Goal: Task Accomplishment & Management: Use online tool/utility

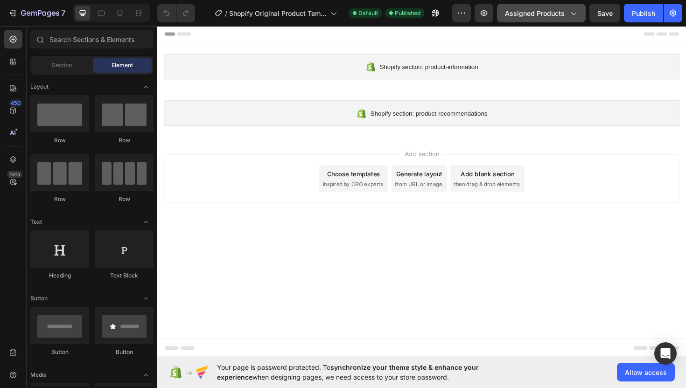
click at [549, 9] on span "Assigned Products" at bounding box center [535, 13] width 60 height 10
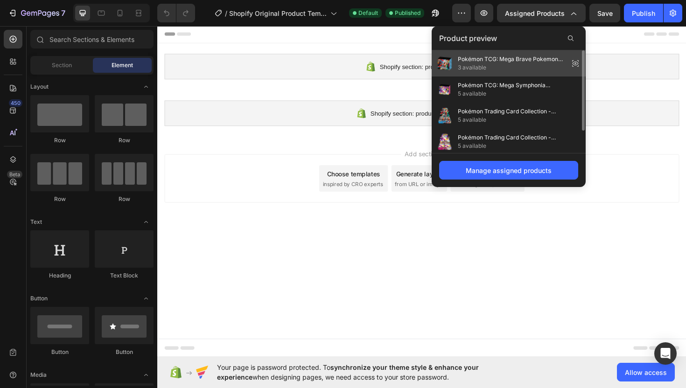
click at [500, 57] on span "Pokémon TCG: Mega Brave Pokemon Center Set - NEW/Sealed" at bounding box center [511, 59] width 107 height 8
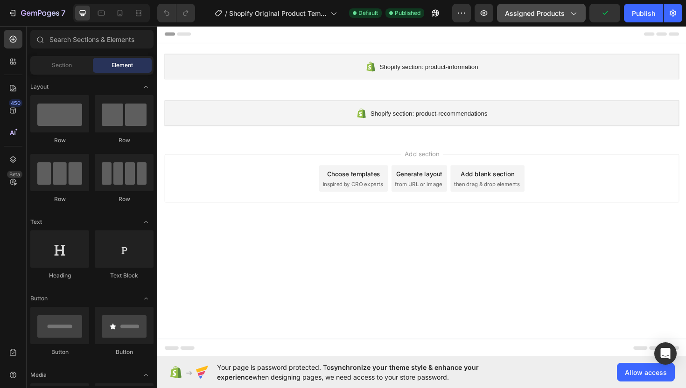
click at [548, 13] on span "Assigned Products" at bounding box center [535, 13] width 60 height 10
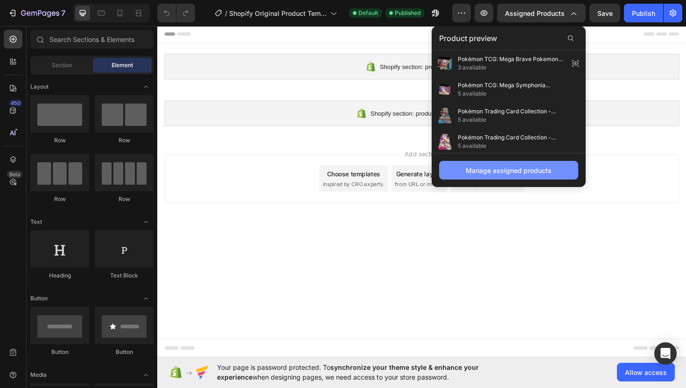
click at [490, 170] on div "Manage assigned products" at bounding box center [508, 171] width 86 height 10
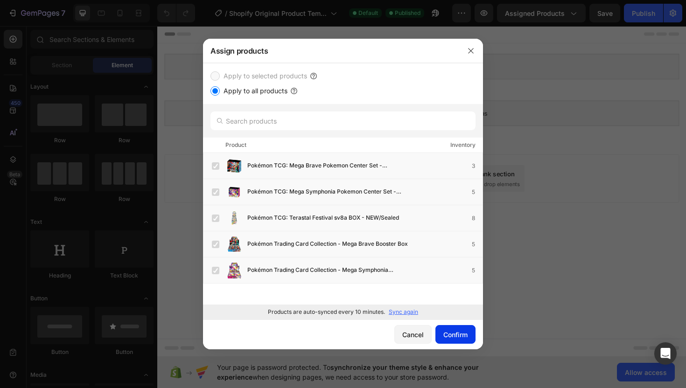
click at [450, 333] on div "Confirm" at bounding box center [455, 335] width 24 height 10
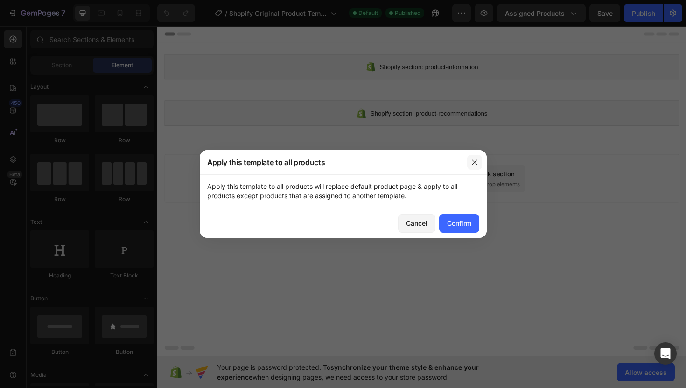
click at [471, 164] on icon "button" at bounding box center [474, 162] width 7 height 7
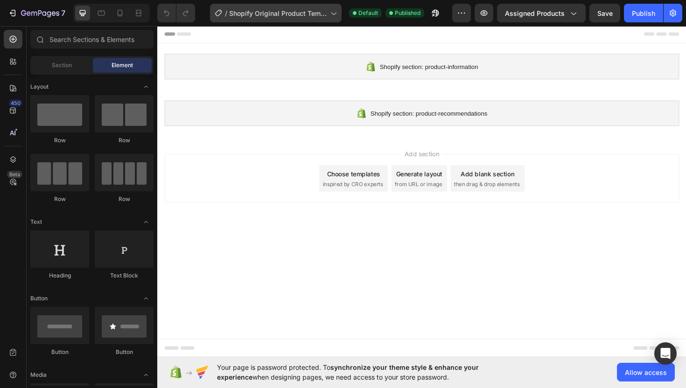
click at [316, 9] on span "Shopify Original Product Template" at bounding box center [277, 13] width 97 height 10
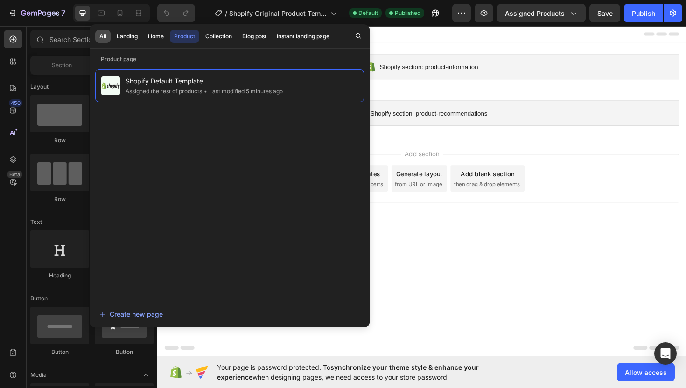
click at [112, 35] on button "All" at bounding box center [126, 36] width 29 height 13
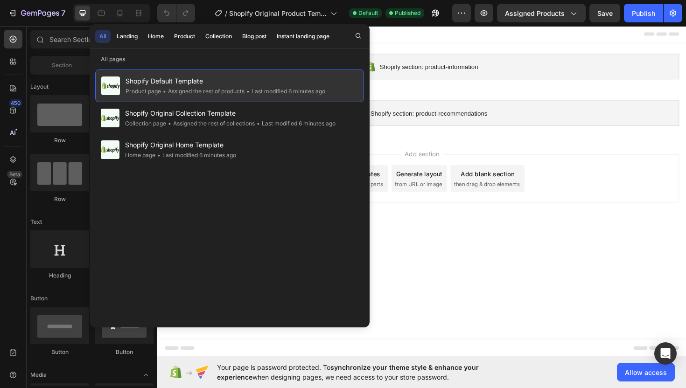
click at [253, 85] on span "Shopify Default Template" at bounding box center [225, 81] width 200 height 11
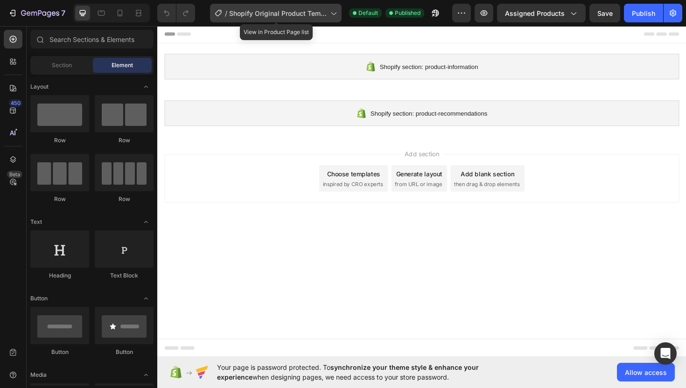
click at [239, 12] on span "Shopify Original Product Template" at bounding box center [277, 13] width 97 height 10
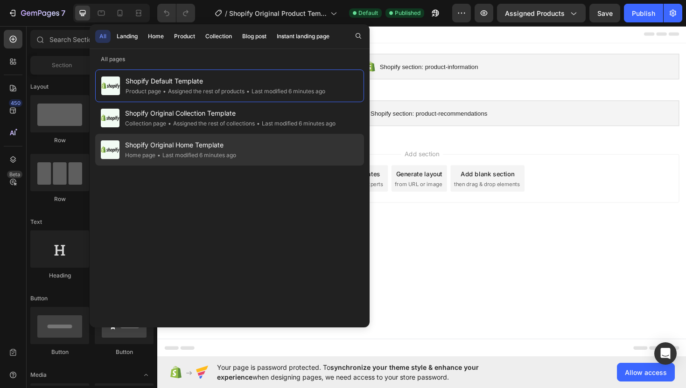
click at [270, 153] on div "Shopify Original Home Template Home page • Last modified 6 minutes ago" at bounding box center [229, 150] width 269 height 32
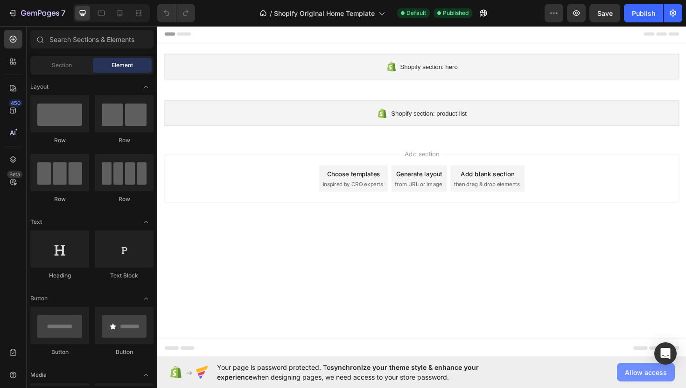
click at [621, 377] on button "Allow access" at bounding box center [646, 372] width 58 height 19
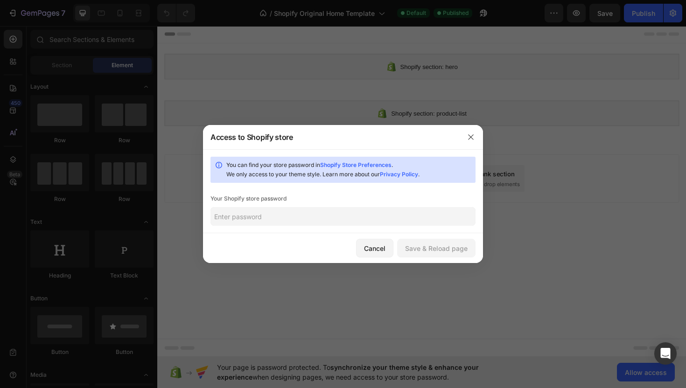
click at [312, 217] on input "text" at bounding box center [342, 216] width 265 height 19
click at [430, 248] on div "Save & Reload page" at bounding box center [436, 248] width 62 height 10
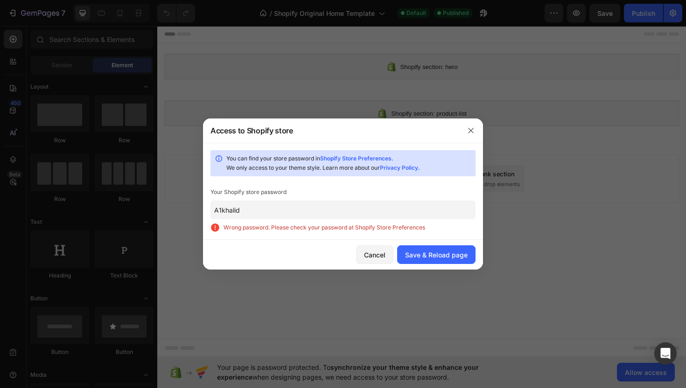
click at [293, 204] on input "A1khalid" at bounding box center [342, 210] width 265 height 19
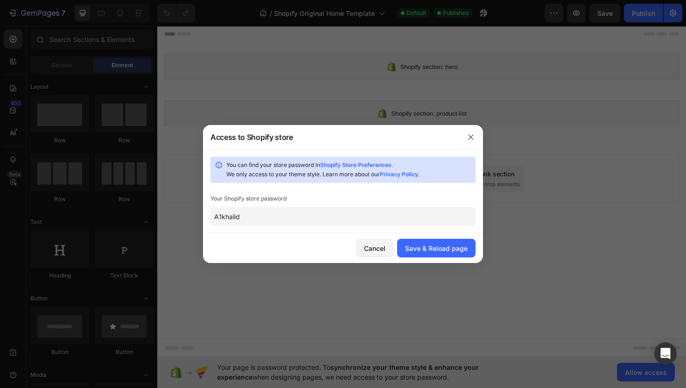
click at [265, 216] on input "A1khalid" at bounding box center [342, 216] width 265 height 19
type input "A1khalid."
click at [437, 246] on div "Save & Reload page" at bounding box center [436, 248] width 62 height 10
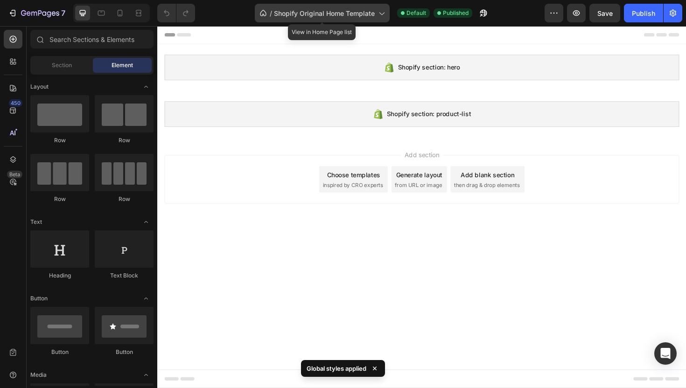
click at [303, 13] on span "Shopify Original Home Template" at bounding box center [324, 13] width 101 height 10
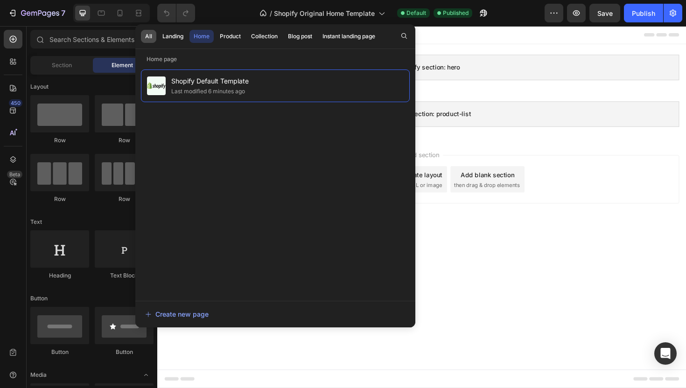
click at [146, 35] on div "All" at bounding box center [148, 36] width 7 height 8
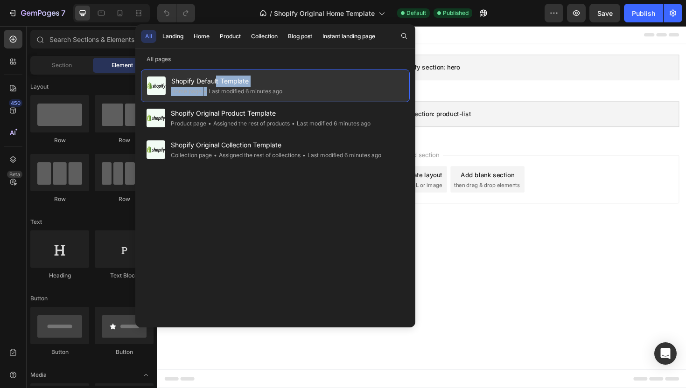
drag, startPoint x: 216, startPoint y: 85, endPoint x: 210, endPoint y: 89, distance: 7.5
click at [209, 89] on div "Shopify Default Template Home page • Last modified 6 minutes ago" at bounding box center [226, 86] width 111 height 21
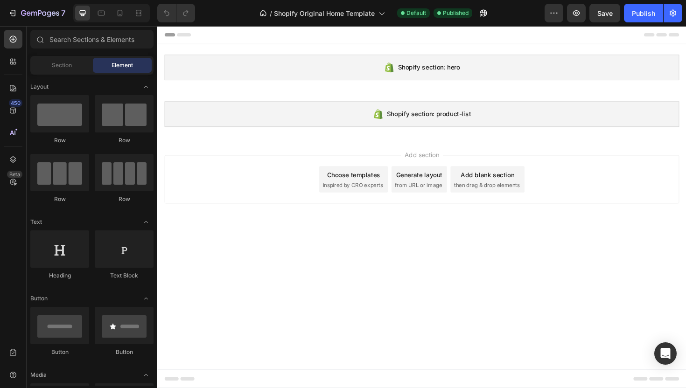
click at [371, 184] on div "Choose templates" at bounding box center [365, 184] width 56 height 10
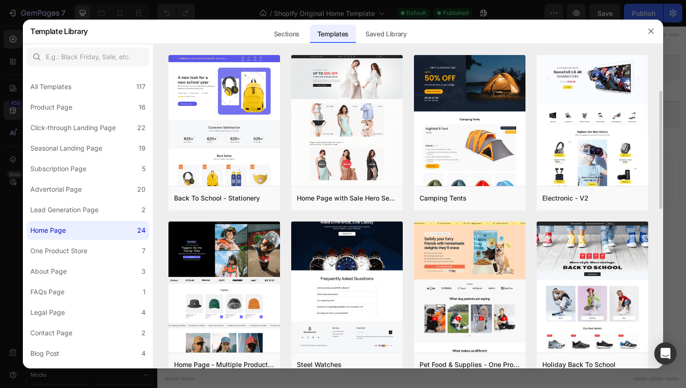
scroll to position [122, 0]
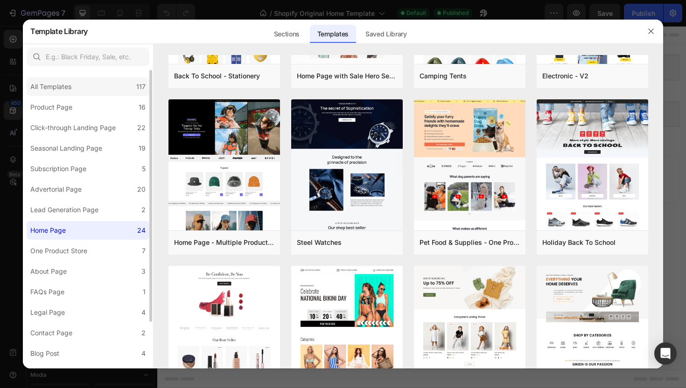
click at [80, 93] on div "All Templates 117" at bounding box center [88, 86] width 123 height 19
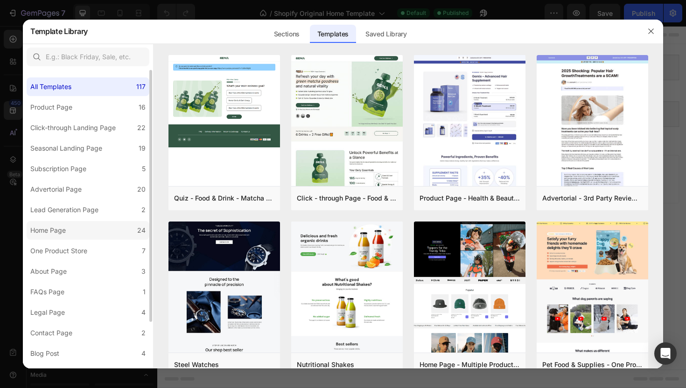
click at [75, 232] on label "Home Page 24" at bounding box center [88, 230] width 123 height 19
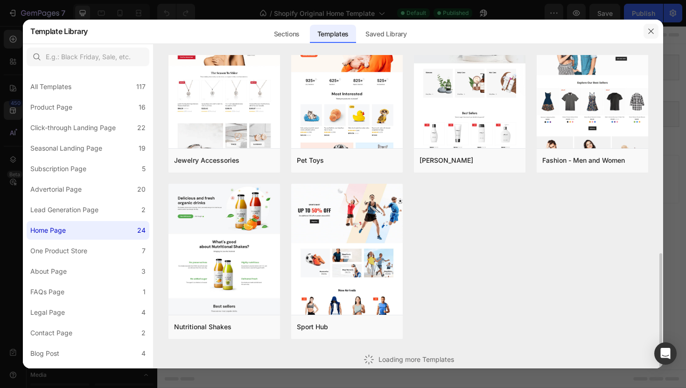
scroll to position [351, 0]
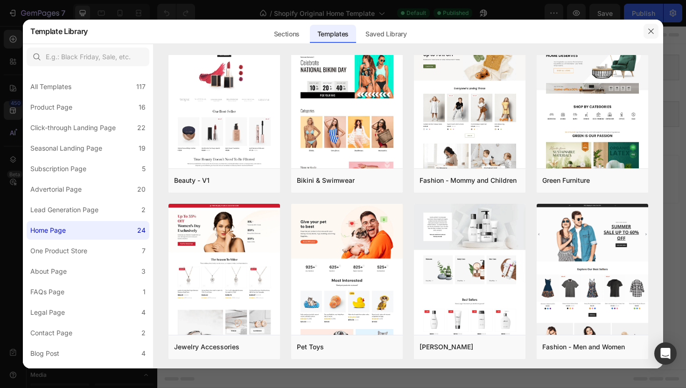
click at [649, 33] on icon "button" at bounding box center [650, 31] width 7 height 7
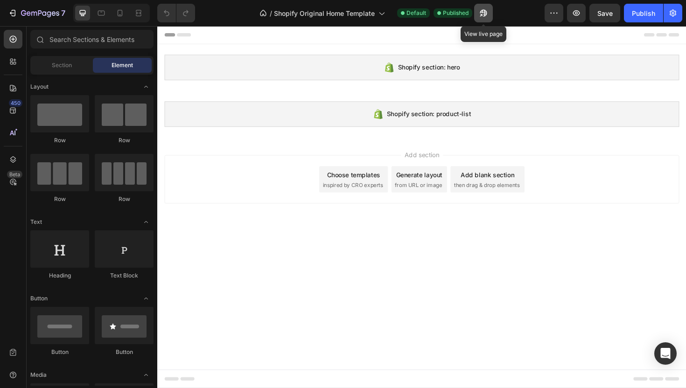
click at [482, 14] on icon "button" at bounding box center [482, 12] width 9 height 9
click at [552, 12] on icon "button" at bounding box center [553, 12] width 9 height 9
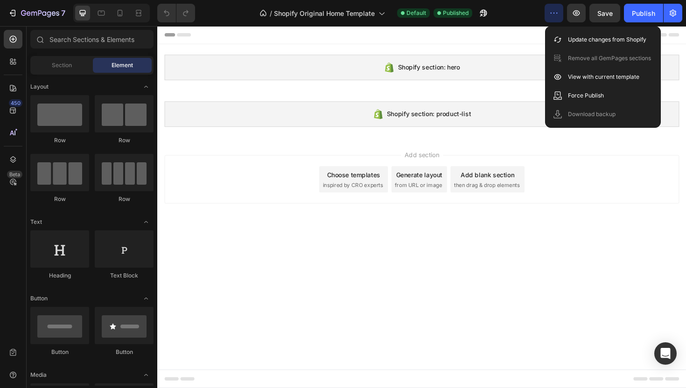
click at [556, 14] on icon "button" at bounding box center [553, 12] width 9 height 9
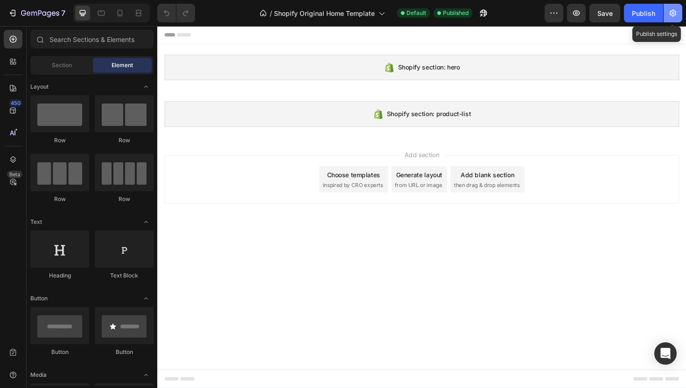
click at [668, 14] on icon "button" at bounding box center [672, 12] width 9 height 9
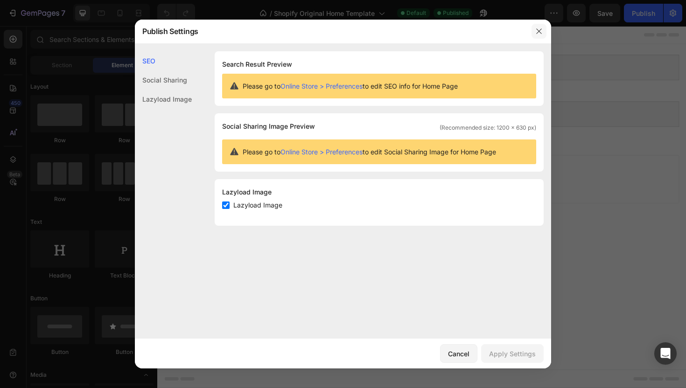
click at [535, 33] on icon "button" at bounding box center [538, 31] width 7 height 7
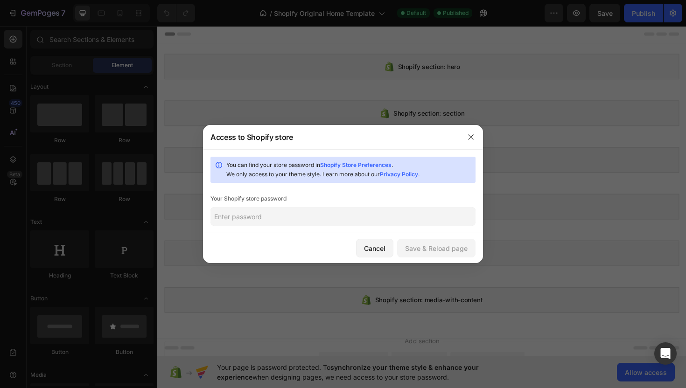
click at [337, 216] on input "text" at bounding box center [342, 216] width 265 height 19
type input "Khalid813137"
click at [436, 253] on button "Save & Reload page" at bounding box center [436, 248] width 78 height 19
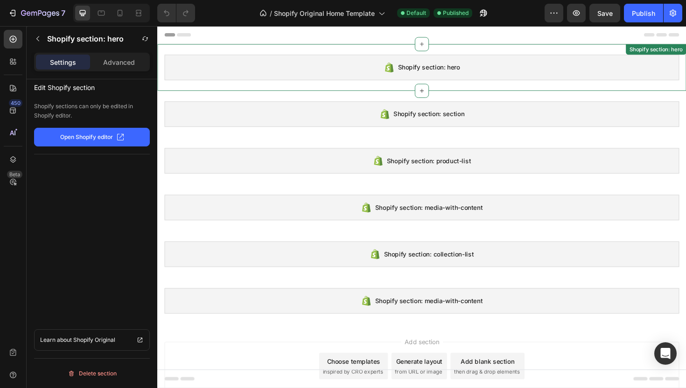
click at [312, 73] on div "Shopify section: hero" at bounding box center [437, 69] width 545 height 27
click at [119, 137] on icon "button" at bounding box center [120, 136] width 7 height 7
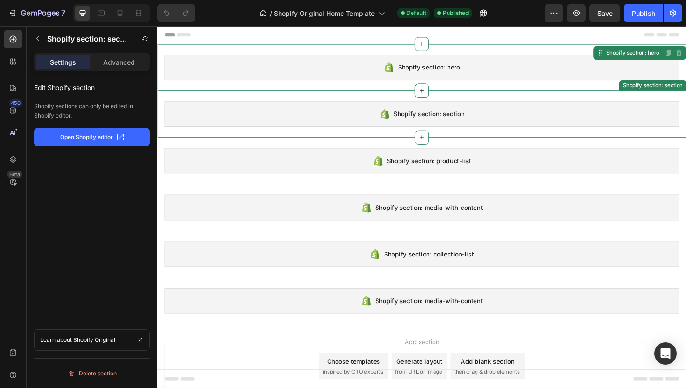
click at [316, 126] on div "Shopify section: section" at bounding box center [437, 119] width 545 height 27
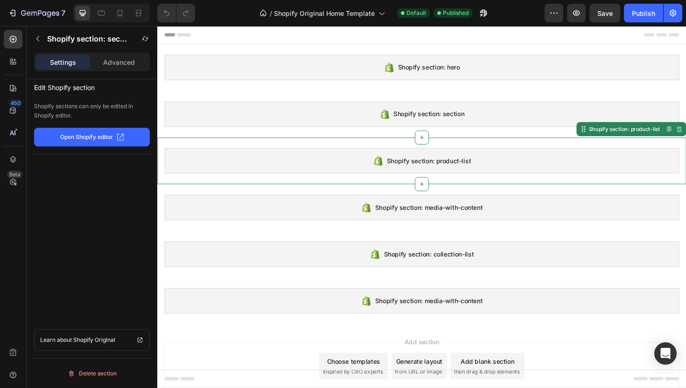
click at [336, 183] on div "Shopify section: product-list Shopify section: product-list Disabled. Please ed…" at bounding box center [437, 168] width 560 height 49
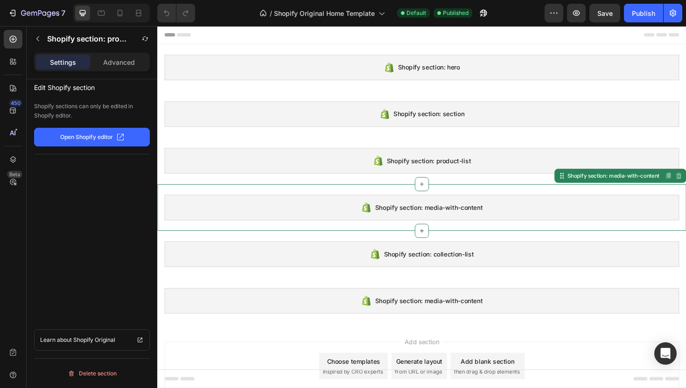
click at [340, 235] on div "Shopify section: media-with-content Shopify section: media-with-content Disable…" at bounding box center [437, 218] width 560 height 49
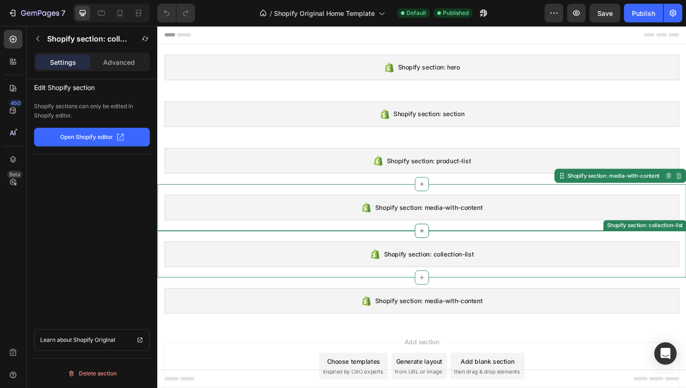
click at [350, 284] on div "Shopify section: collection-list Shopify section: collection-list" at bounding box center [437, 267] width 560 height 49
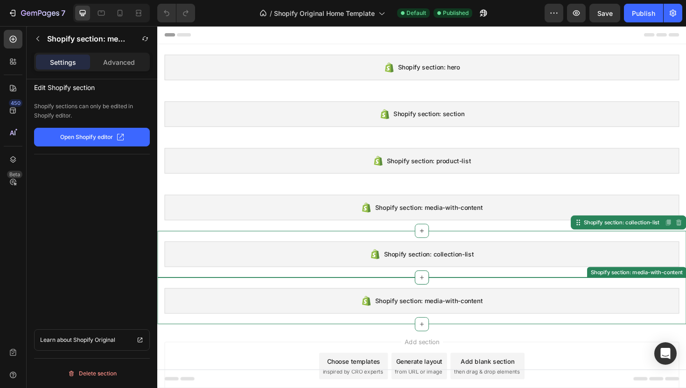
click at [360, 336] on div "Shopify section: media-with-content Shopify section: media-with-content" at bounding box center [437, 316] width 560 height 49
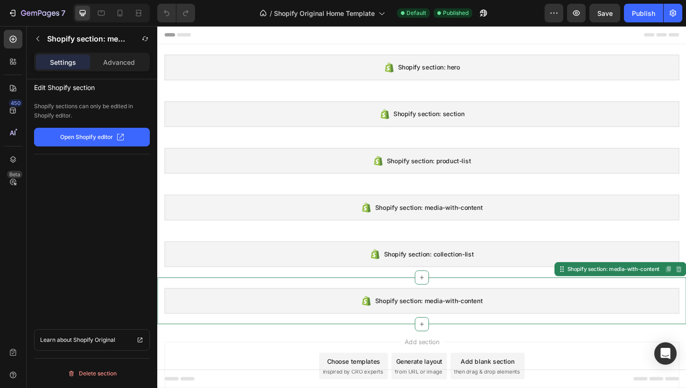
scroll to position [25, 0]
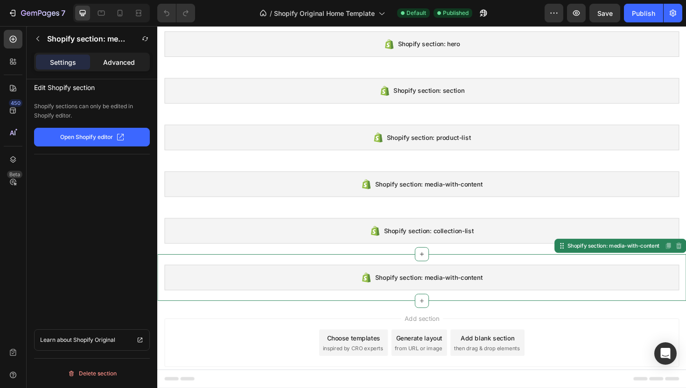
click at [130, 67] on div "Advanced" at bounding box center [119, 62] width 54 height 15
click at [76, 62] on div "Settings" at bounding box center [63, 62] width 54 height 15
click at [122, 62] on p "Advanced" at bounding box center [119, 62] width 32 height 10
click at [60, 61] on p "Settings" at bounding box center [63, 62] width 26 height 10
click at [104, 90] on p "Edit Shopify section" at bounding box center [92, 86] width 116 height 14
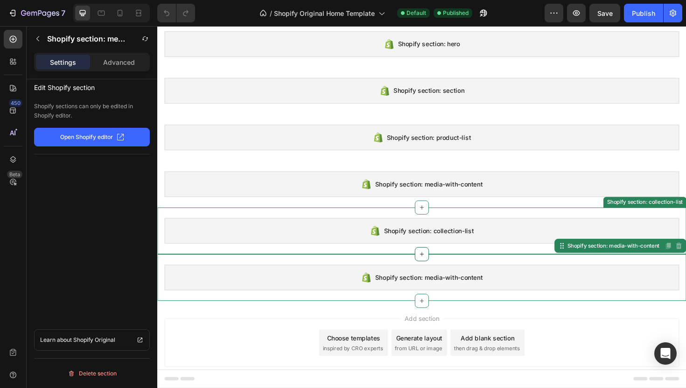
scroll to position [0, 0]
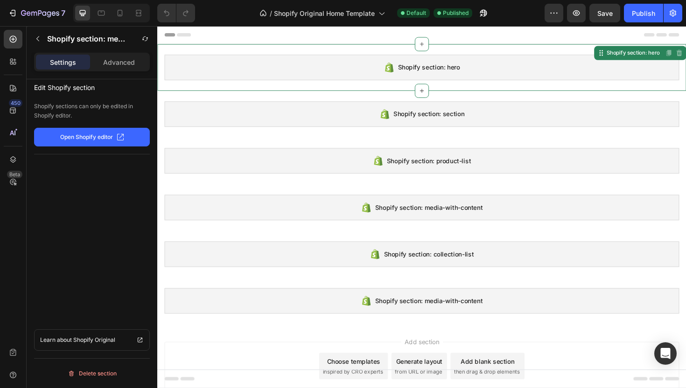
click at [402, 79] on div "Shopify section: hero" at bounding box center [437, 69] width 545 height 27
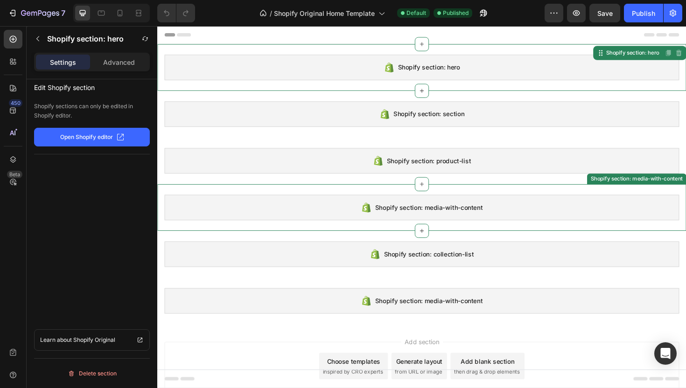
scroll to position [25, 0]
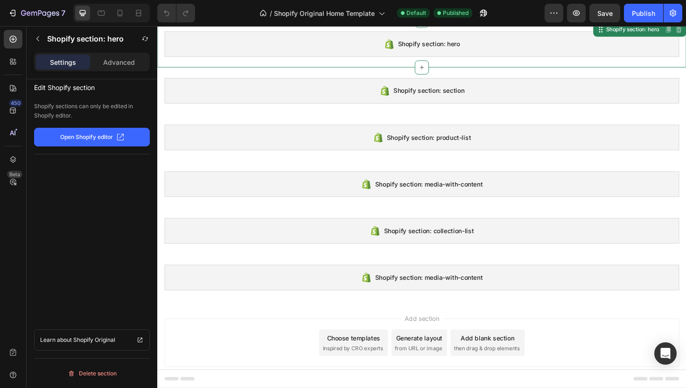
click at [361, 366] on span "inspired by CRO experts" at bounding box center [364, 367] width 64 height 8
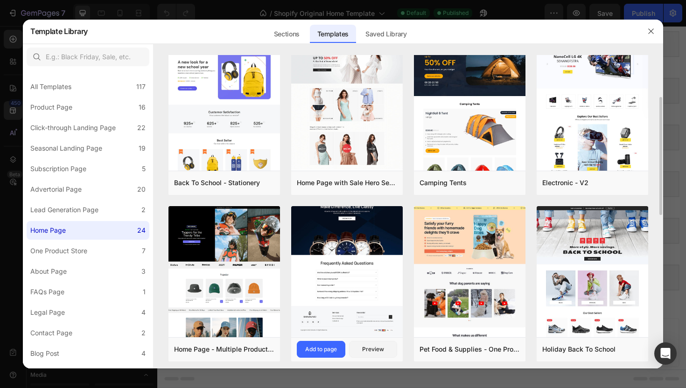
scroll to position [0, 0]
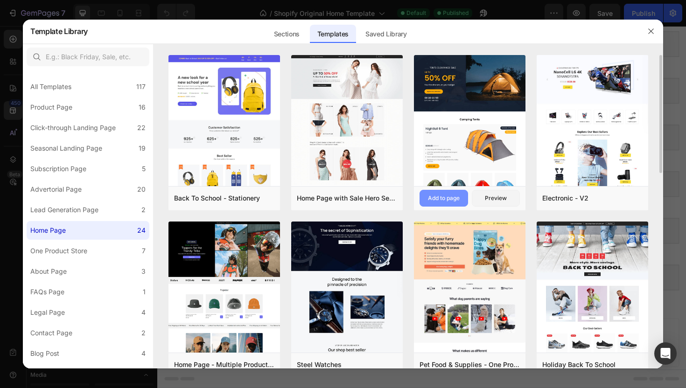
click at [446, 200] on div "Add to page" at bounding box center [444, 198] width 32 height 8
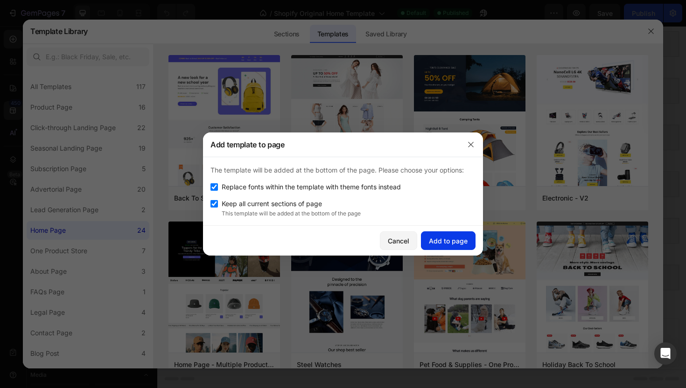
click at [445, 243] on div "Add to page" at bounding box center [448, 241] width 39 height 10
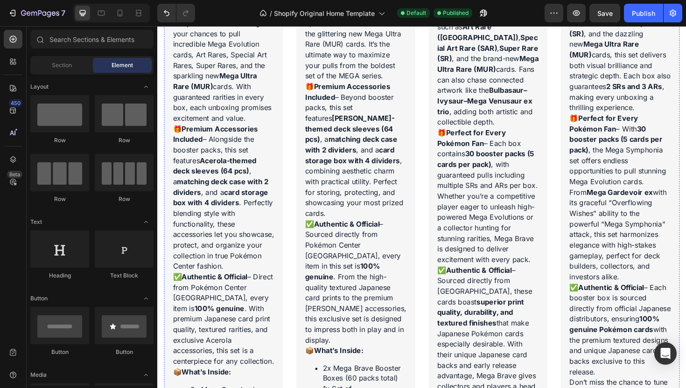
scroll to position [2723, 0]
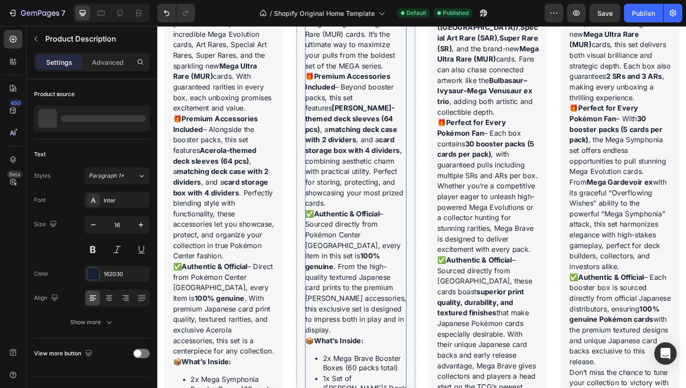
click at [281, 276] on p "✅ Authentic & Official – Sourced directly from Pokémon Center Japan, every item…" at bounding box center [226, 325] width 107 height 99
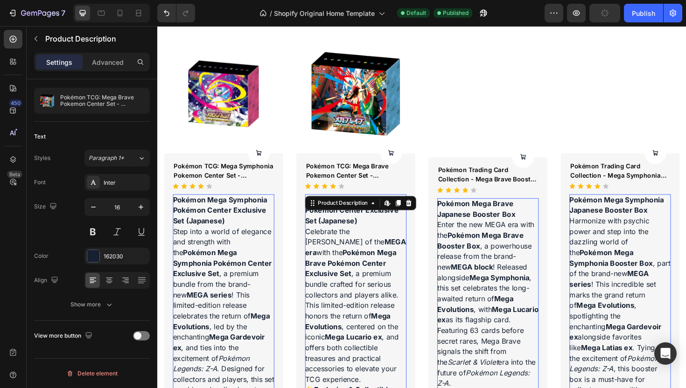
scroll to position [2250, 0]
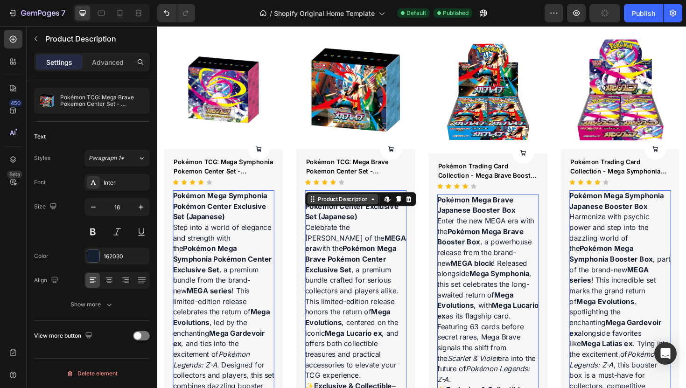
click at [157, 26] on icon at bounding box center [157, 26] width 0 height 0
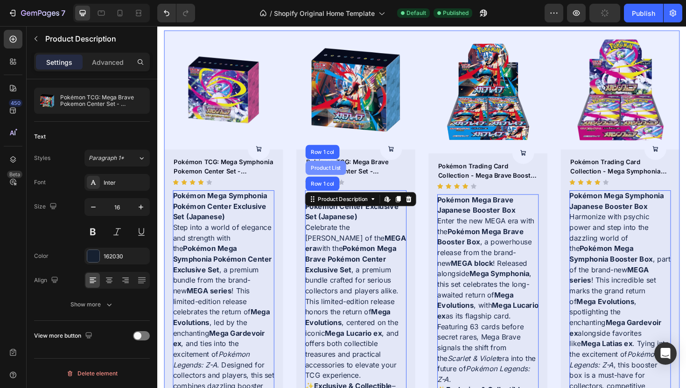
click at [336, 175] on div "Product List" at bounding box center [335, 176] width 35 height 6
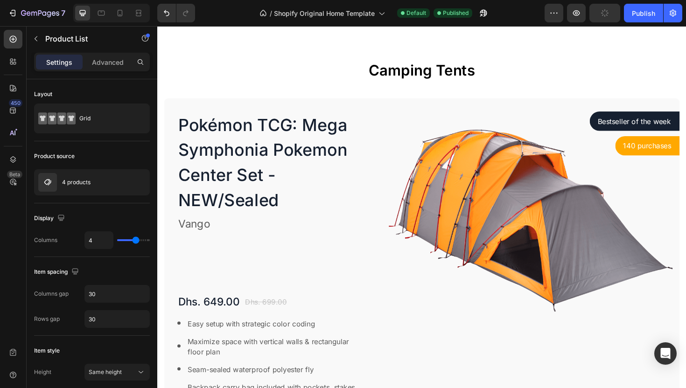
scroll to position [665, 0]
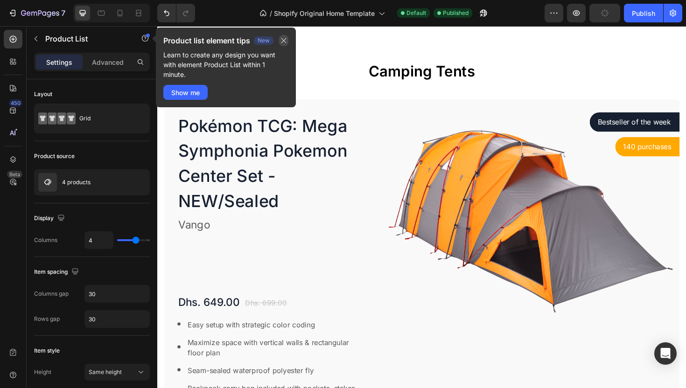
click at [285, 39] on icon "button" at bounding box center [283, 40] width 7 height 7
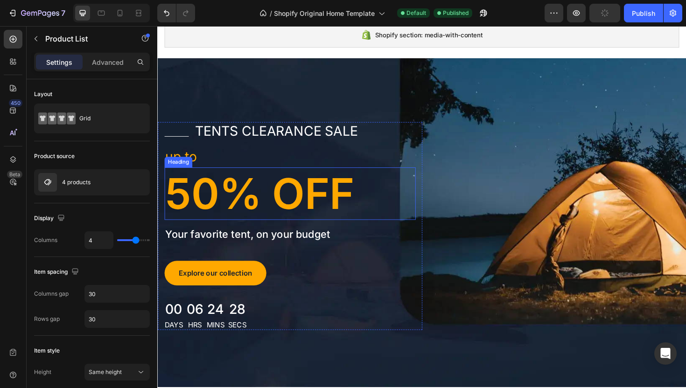
scroll to position [274, 0]
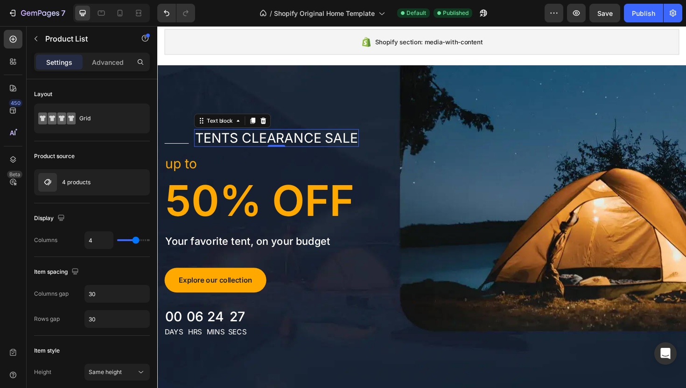
click at [308, 151] on p "tents clearance sale" at bounding box center [283, 144] width 173 height 17
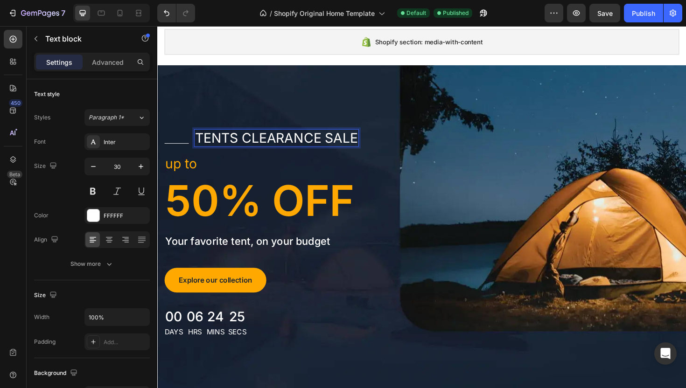
click at [311, 147] on p "tents clearance sale" at bounding box center [283, 144] width 173 height 17
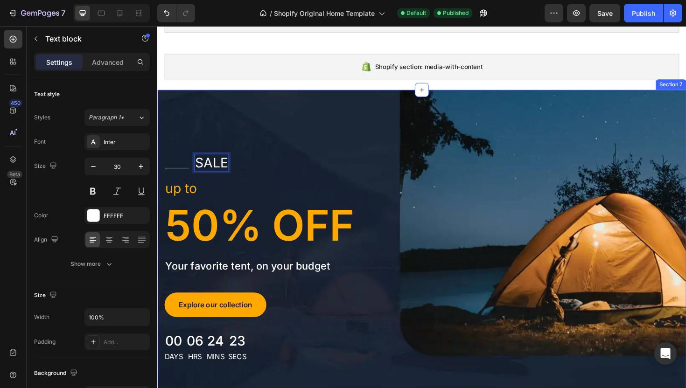
scroll to position [245, 0]
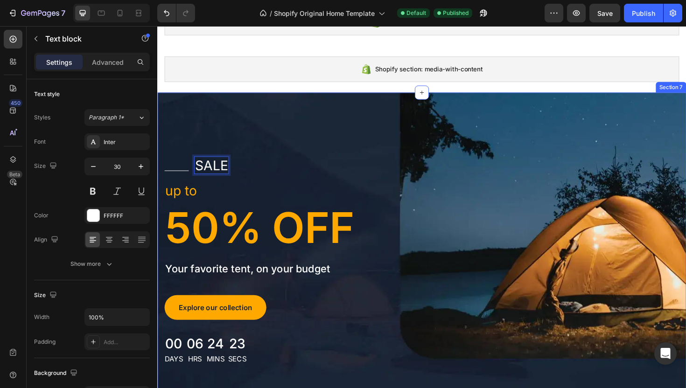
click at [329, 112] on div "Title Line sale Text block 0 Row up to Text block 50% OFF Heading Your favorite…" at bounding box center [437, 271] width 560 height 348
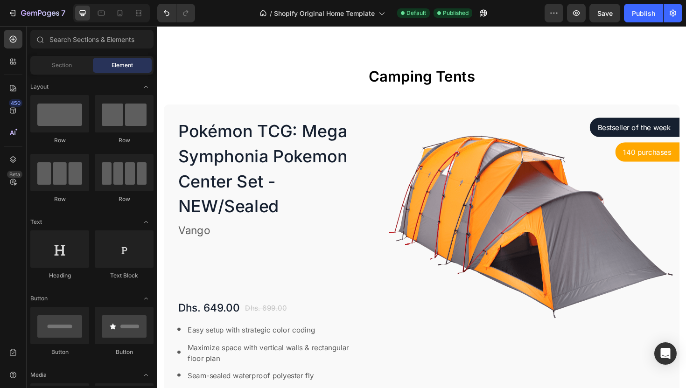
scroll to position [317, 0]
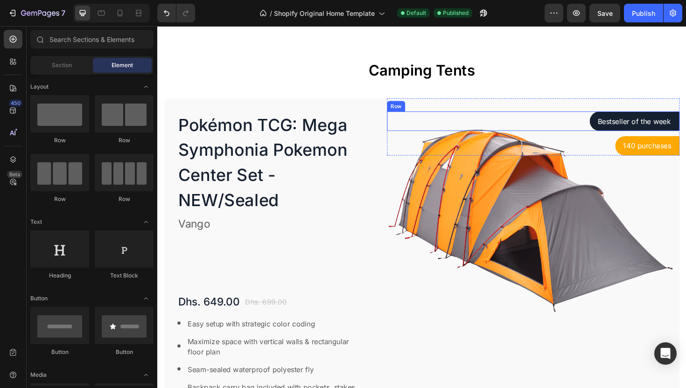
click at [418, 107] on div "Row" at bounding box center [409, 110] width 19 height 11
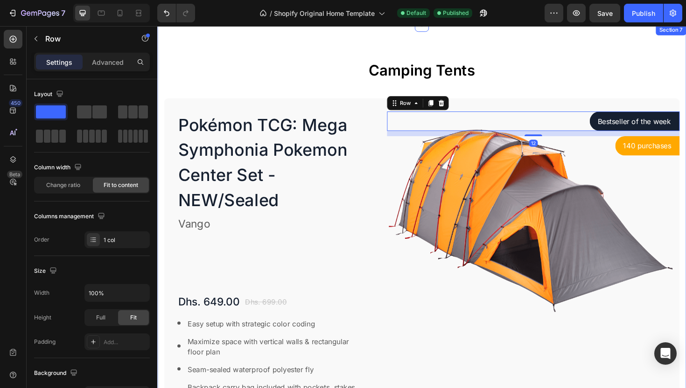
click at [345, 83] on h2 "Camping Tents" at bounding box center [437, 73] width 546 height 22
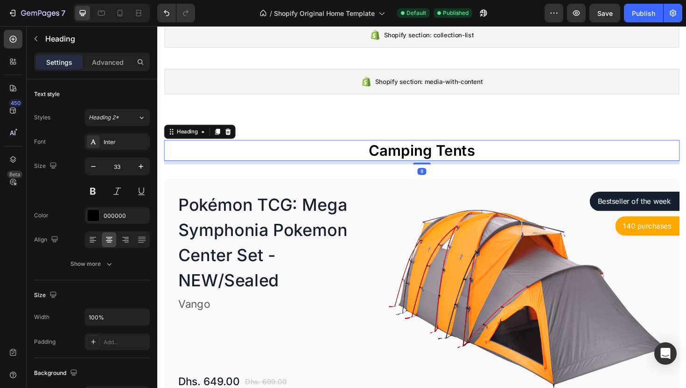
scroll to position [220, 0]
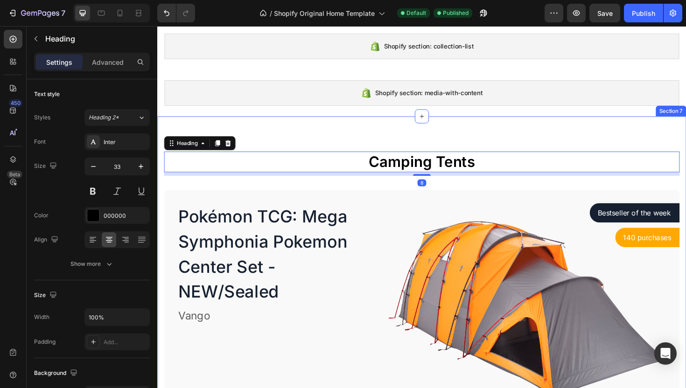
click at [326, 138] on div "Camping Tents Heading 8 Row Pokémon TCG: Mega Symphonia Pokemon Center Set - NE…" at bounding box center [437, 354] width 560 height 465
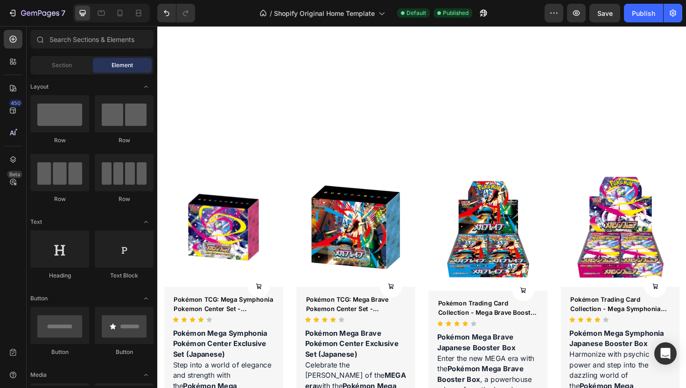
scroll to position [0, 0]
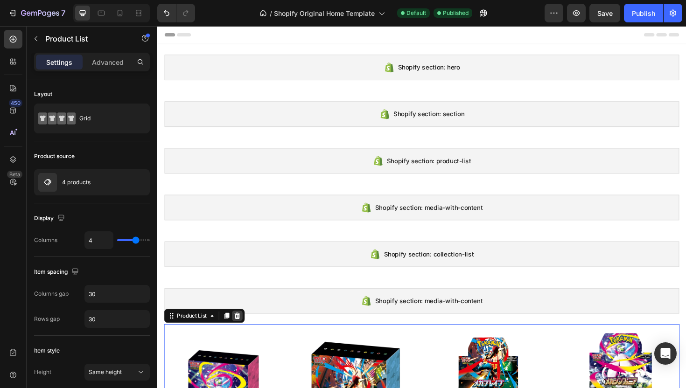
click at [245, 332] on icon at bounding box center [241, 332] width 7 height 7
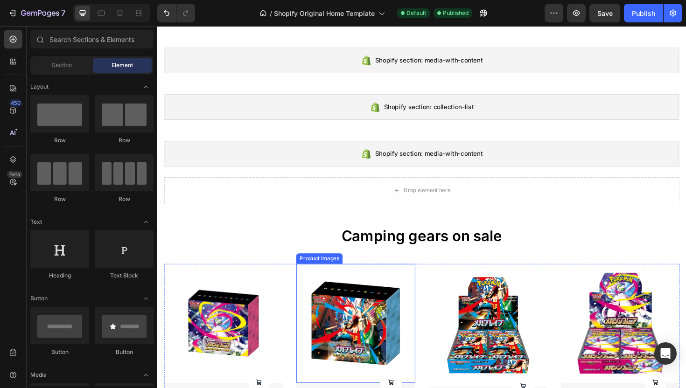
scroll to position [158, 0]
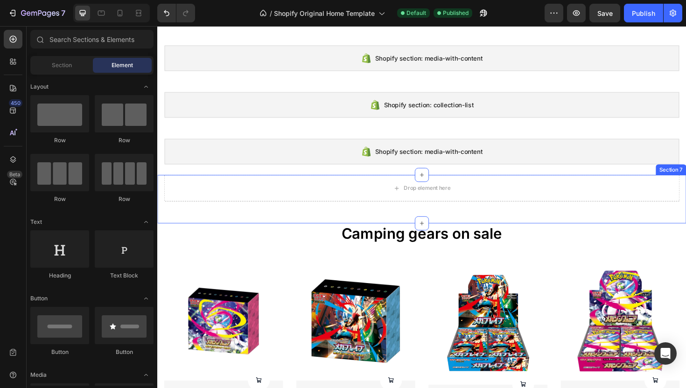
click at [312, 219] on div "Drop element here Row Section 7" at bounding box center [437, 209] width 560 height 51
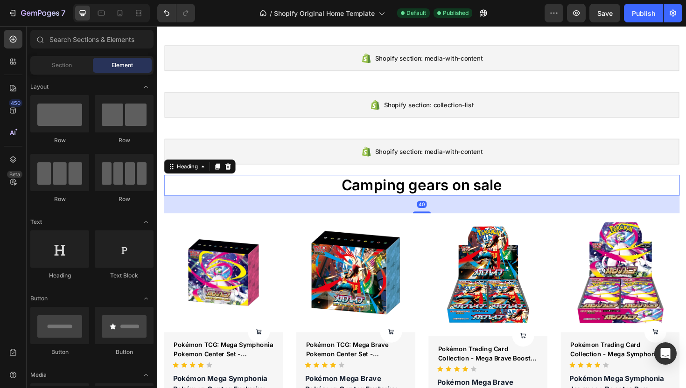
click at [685, 191] on p "Camping gears on sale" at bounding box center [437, 195] width 544 height 20
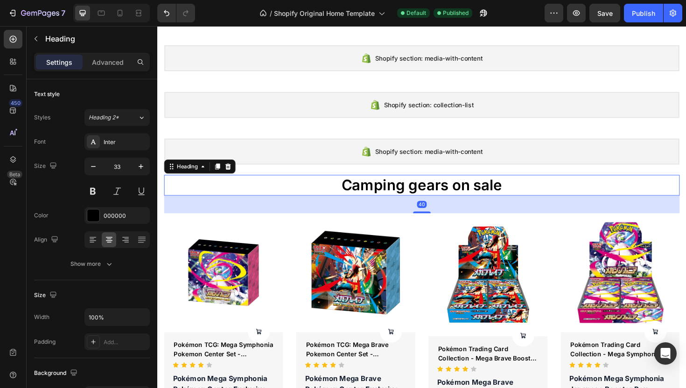
click at [685, 224] on img at bounding box center [647, 287] width 126 height 126
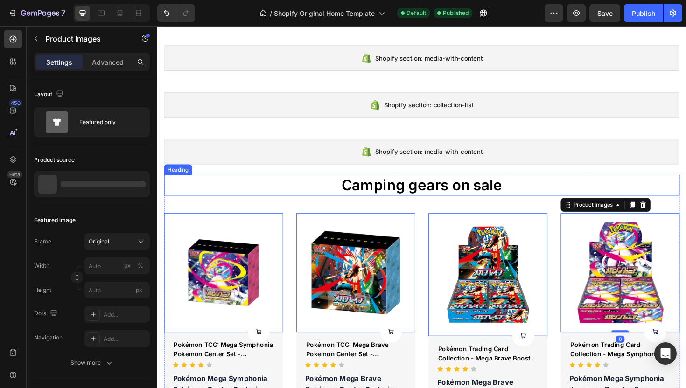
click at [685, 199] on p "Camping gears on sale" at bounding box center [437, 195] width 544 height 20
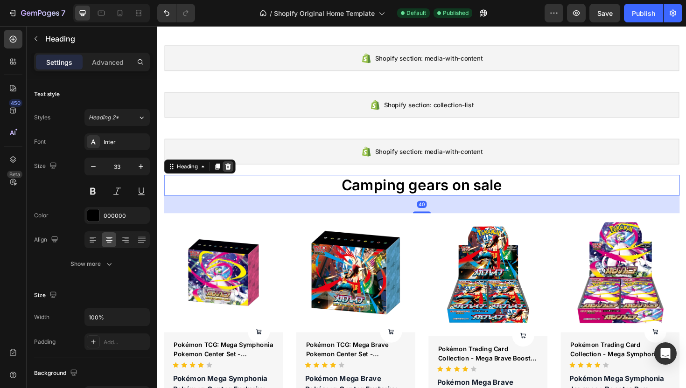
click at [233, 174] on icon at bounding box center [232, 175] width 6 height 7
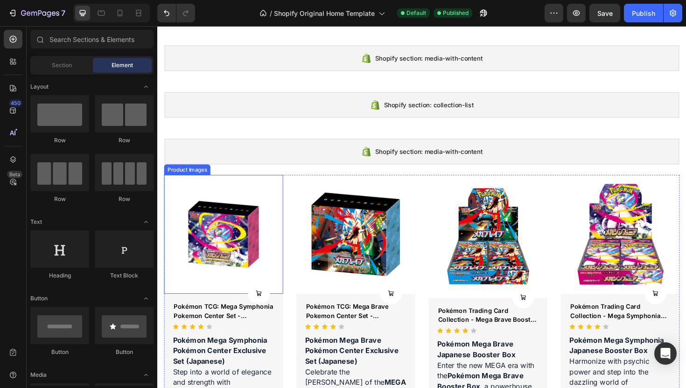
click at [236, 188] on img at bounding box center [227, 247] width 126 height 126
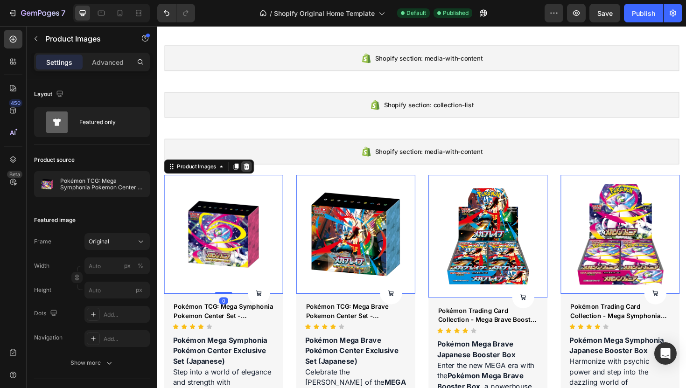
click at [254, 173] on icon at bounding box center [251, 174] width 7 height 7
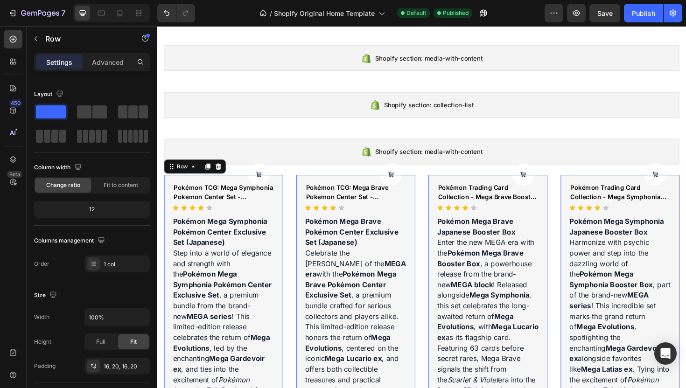
click at [221, 176] on icon at bounding box center [222, 175] width 6 height 7
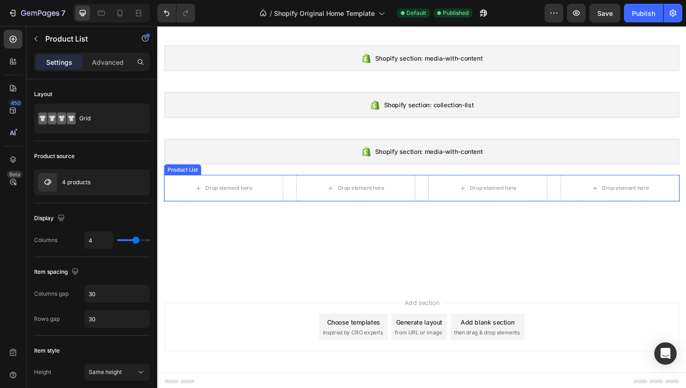
click at [297, 207] on div "Drop element here Drop element here Drop element here Drop element here" at bounding box center [437, 198] width 546 height 28
click at [243, 174] on icon at bounding box center [241, 174] width 7 height 7
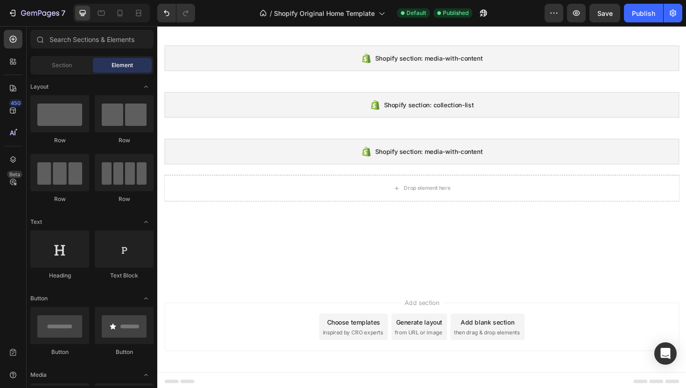
click at [308, 261] on div at bounding box center [437, 253] width 546 height 37
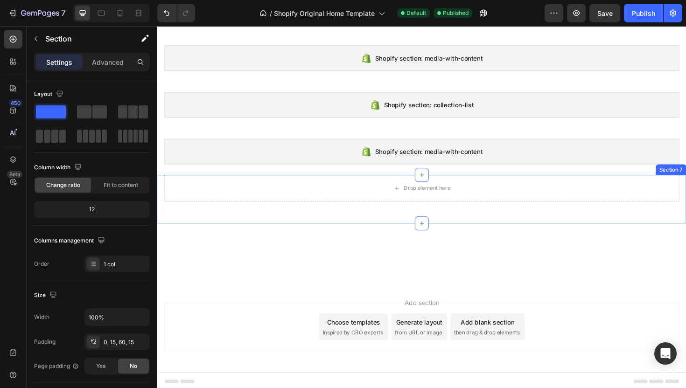
click at [342, 222] on div "Drop element here Row Section 7" at bounding box center [437, 209] width 560 height 51
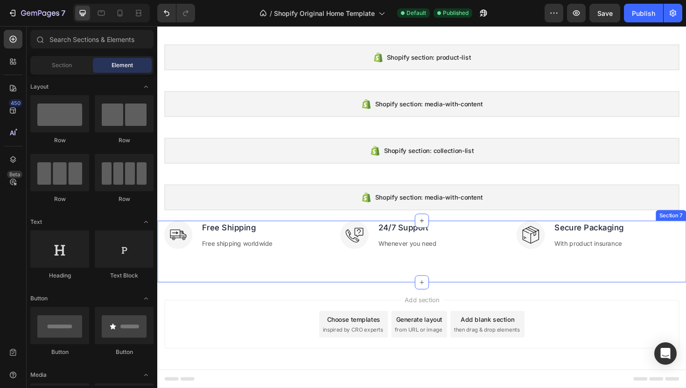
click at [509, 273] on div "Image Free Shipping Text block Free shipping worldwide Text block Row Image 24/…" at bounding box center [437, 264] width 560 height 65
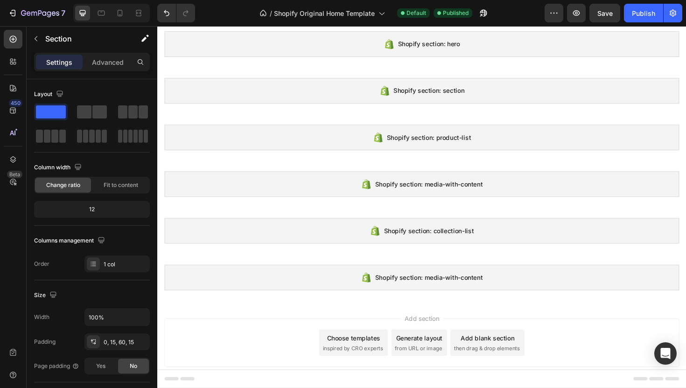
scroll to position [25, 0]
